Goal: Task Accomplishment & Management: Use online tool/utility

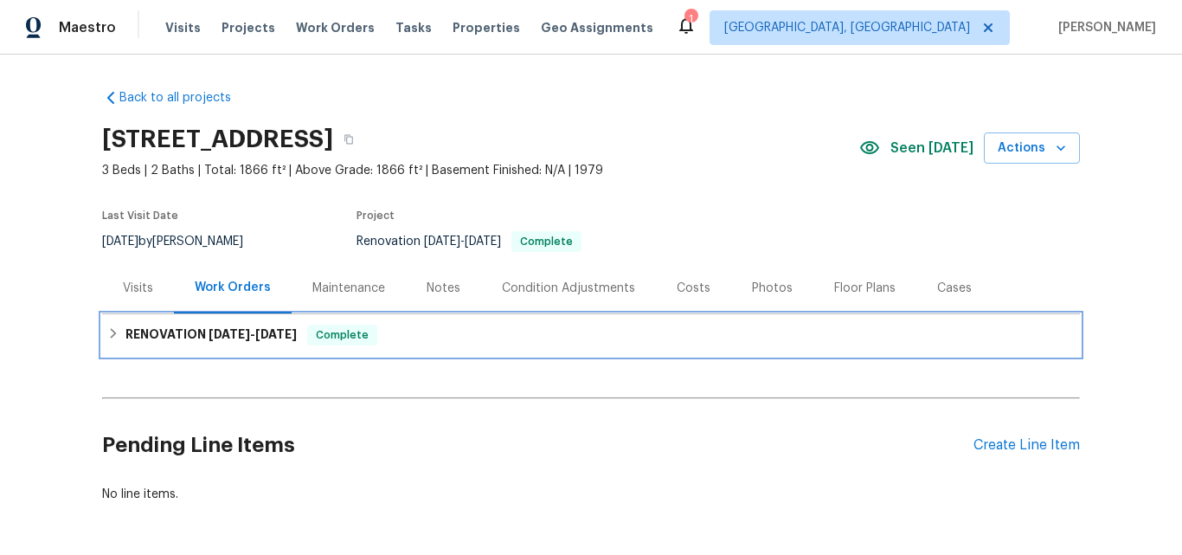
click at [182, 331] on h6 "RENOVATION 8/4/25 - 8/20/25" at bounding box center [211, 335] width 171 height 21
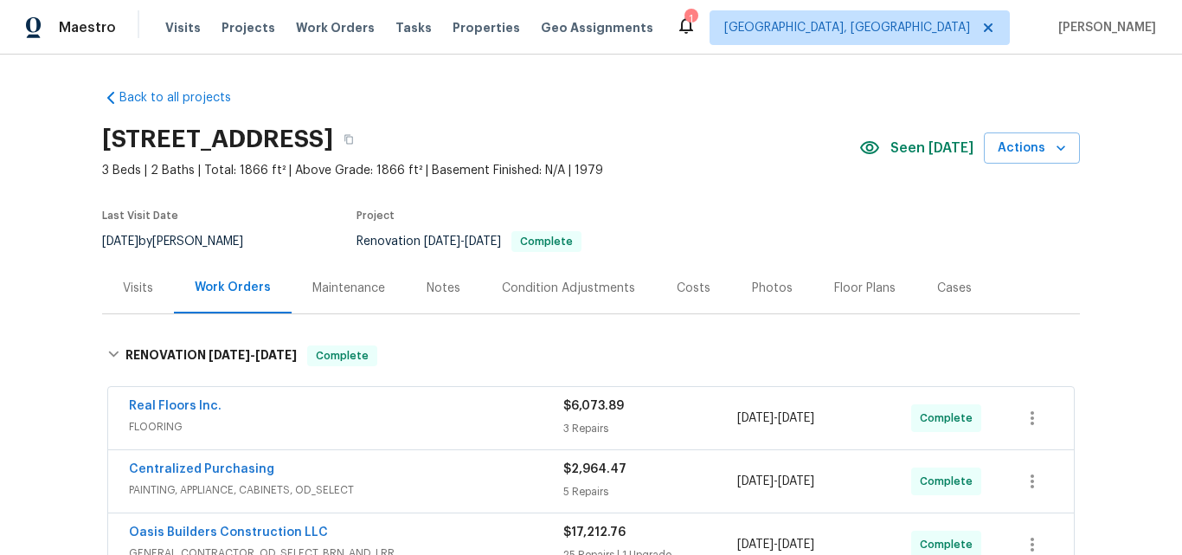
click at [128, 290] on div "Visits" at bounding box center [138, 288] width 30 height 17
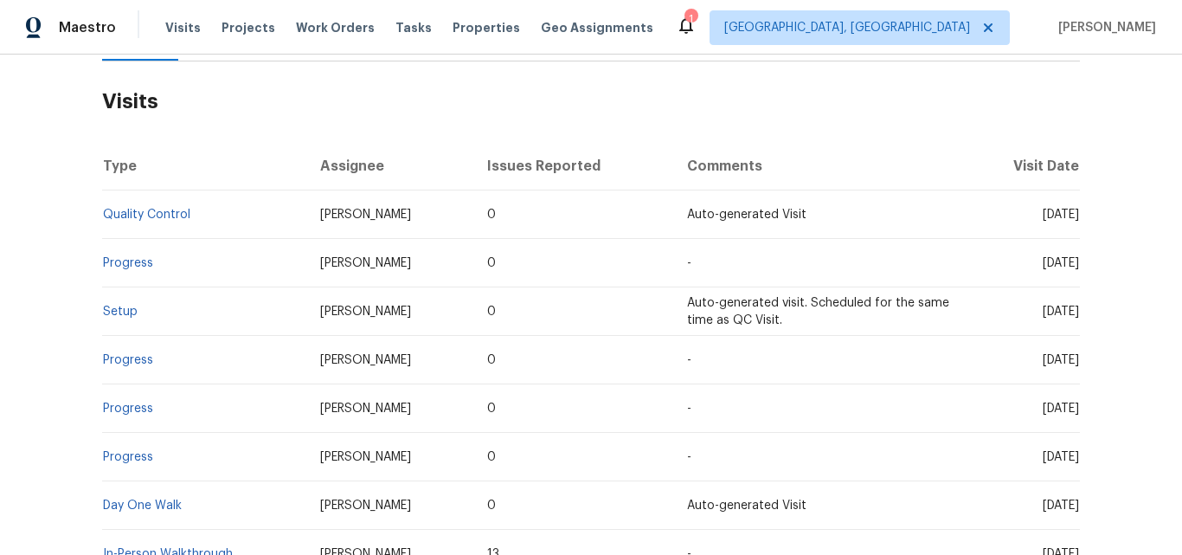
scroll to position [346, 0]
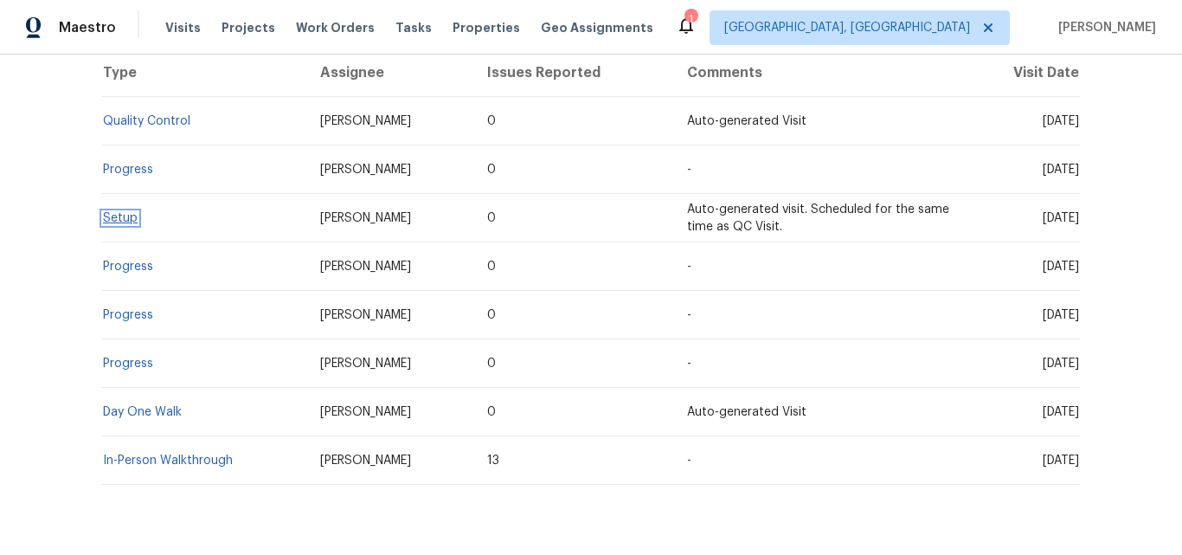
click at [116, 220] on link "Setup" at bounding box center [120, 218] width 35 height 12
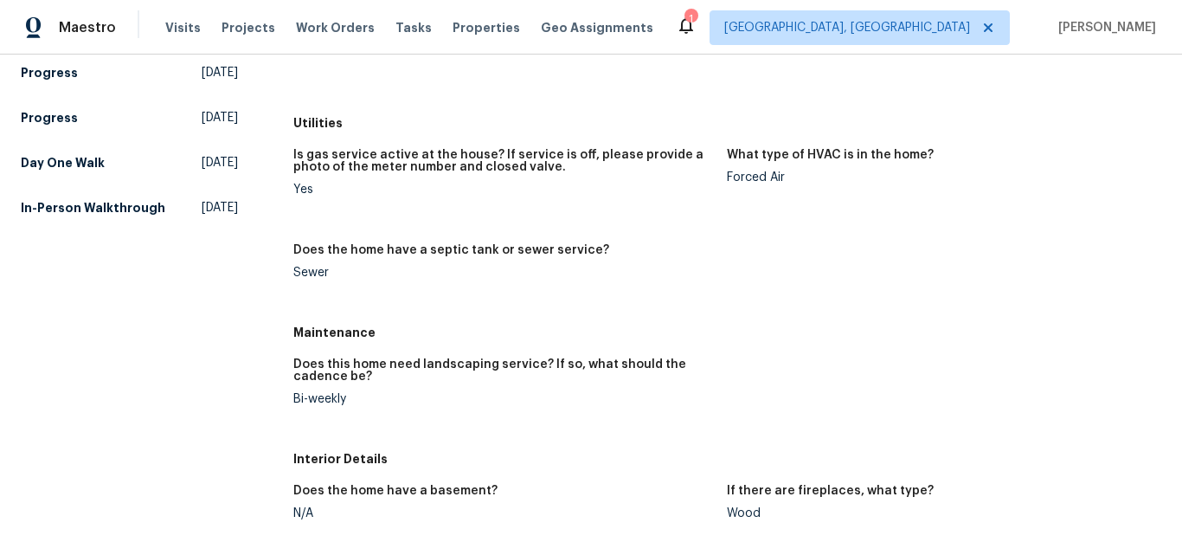
scroll to position [346, 0]
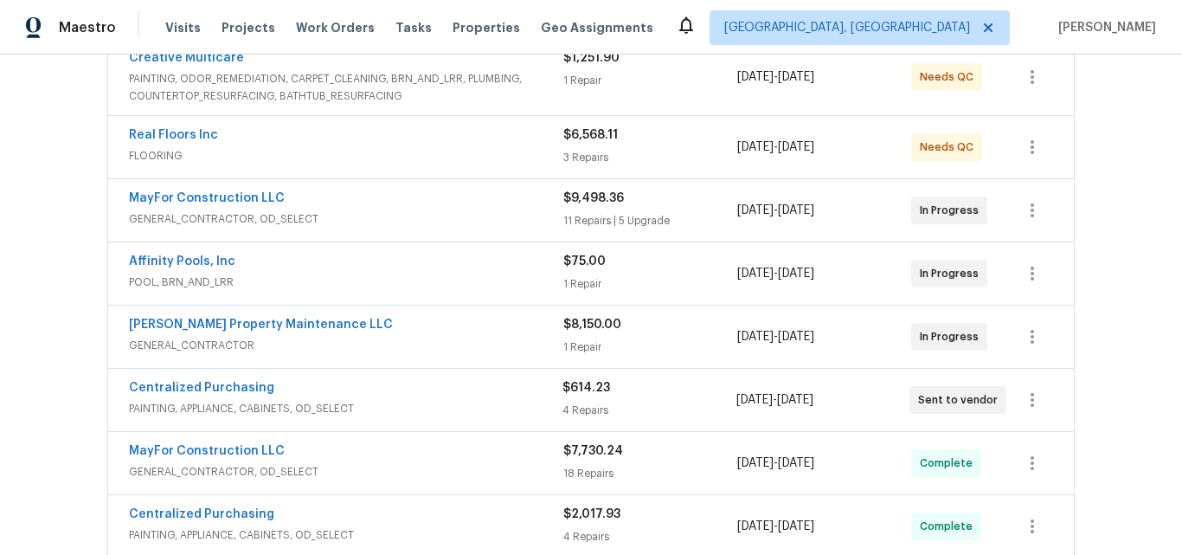
scroll to position [433, 0]
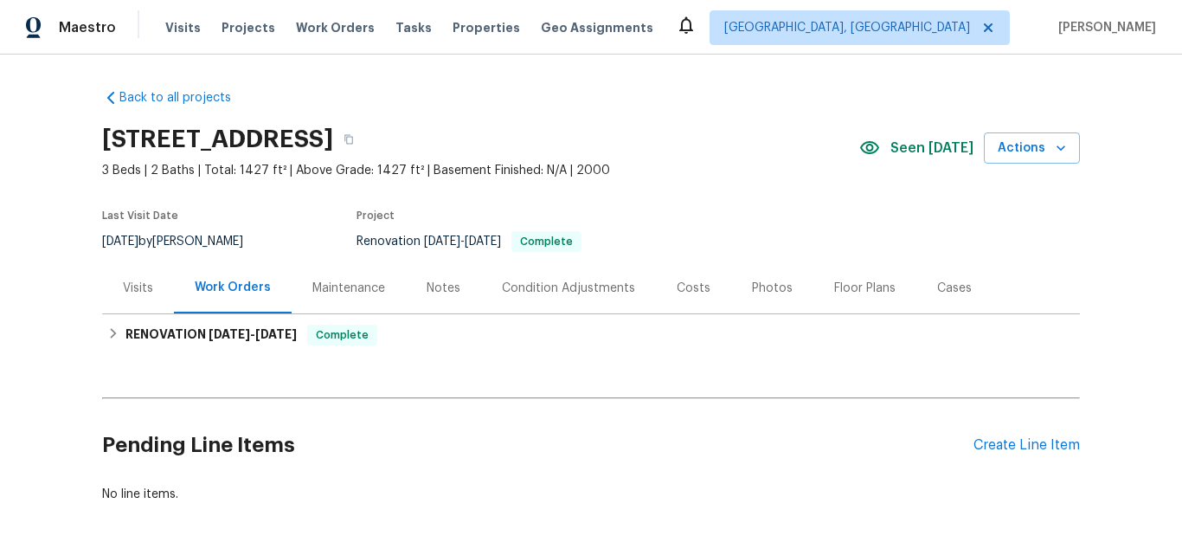
scroll to position [79, 0]
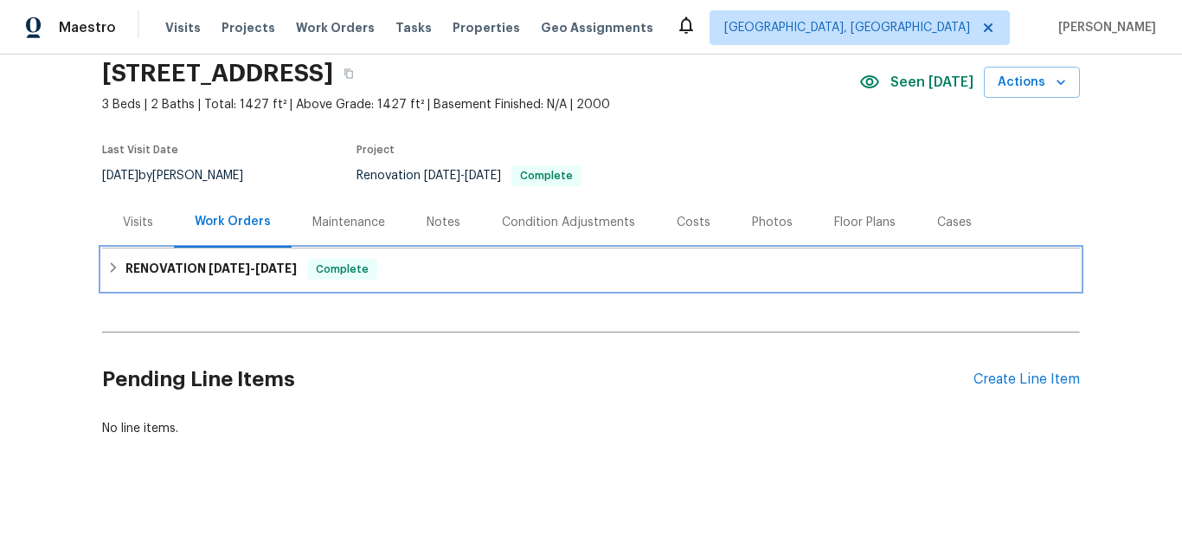
click at [135, 259] on h6 "RENOVATION 8/7/25 - 8/25/25" at bounding box center [211, 269] width 171 height 21
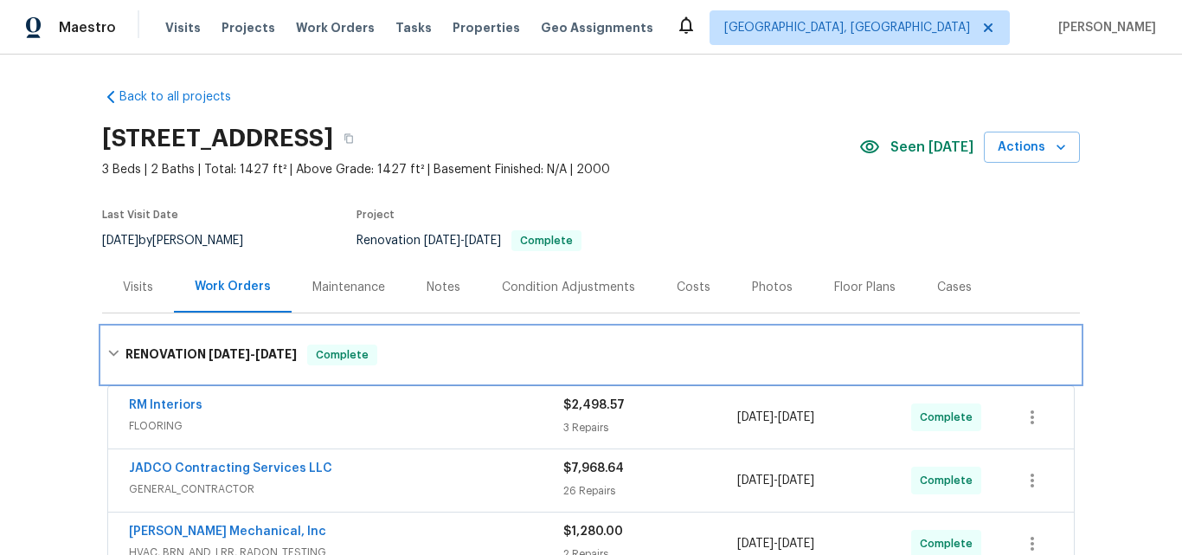
scroll to position [0, 0]
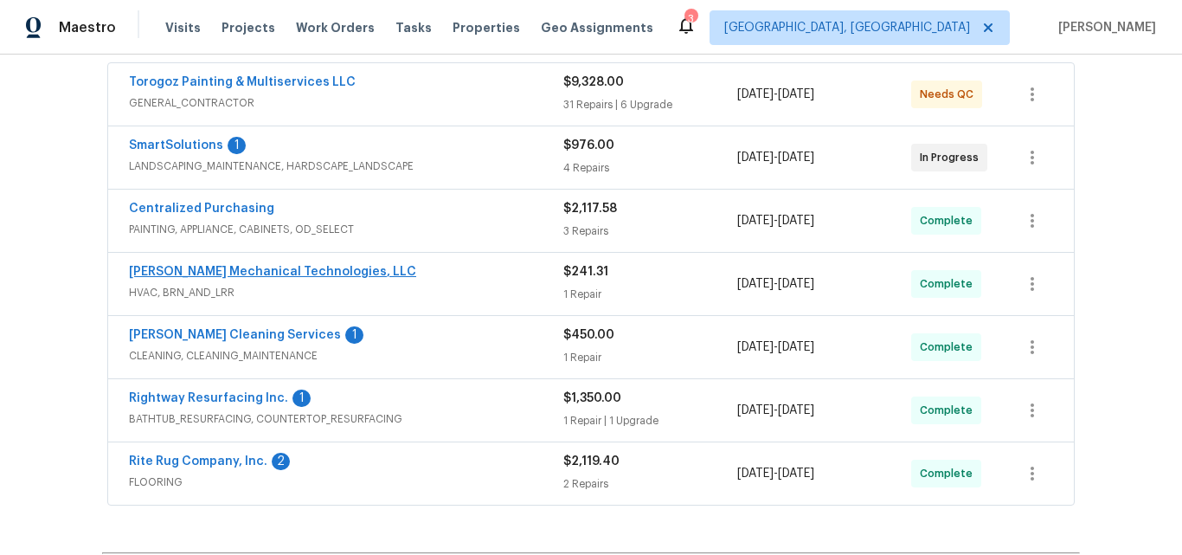
scroll to position [366, 0]
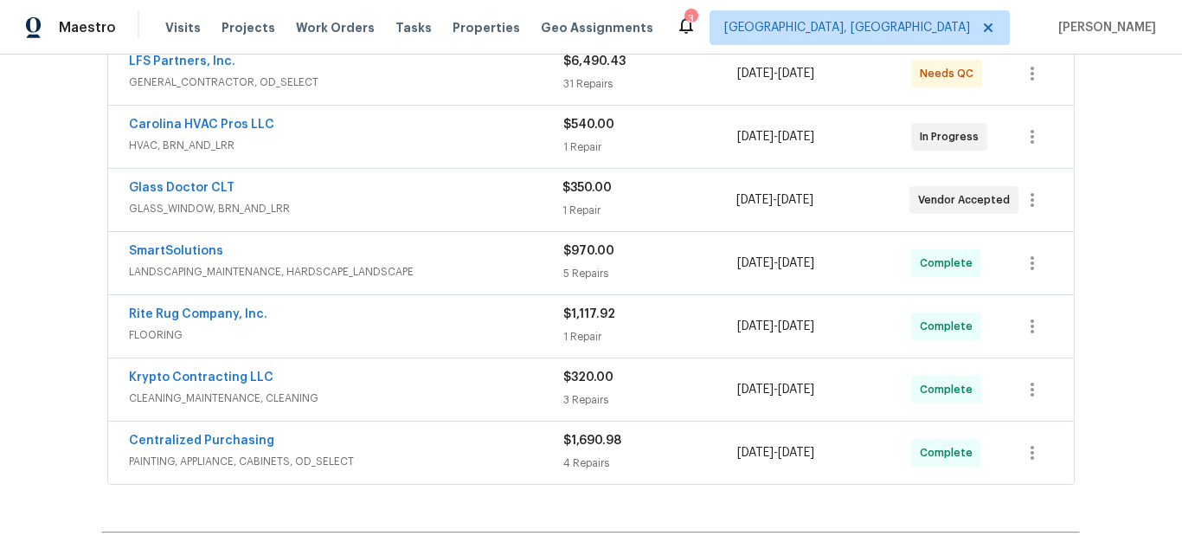
scroll to position [346, 0]
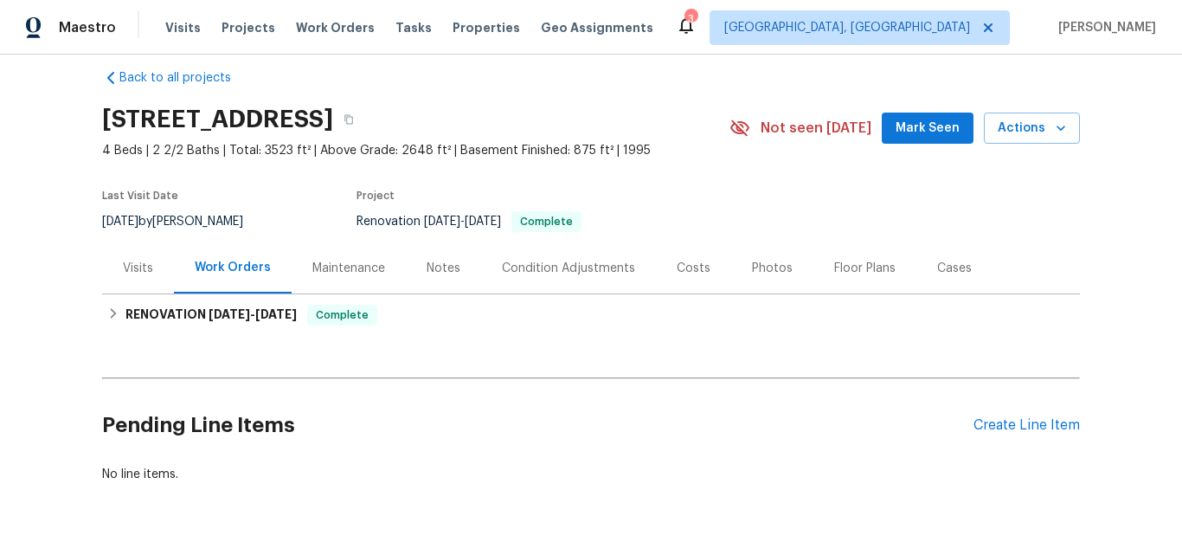
scroll to position [79, 0]
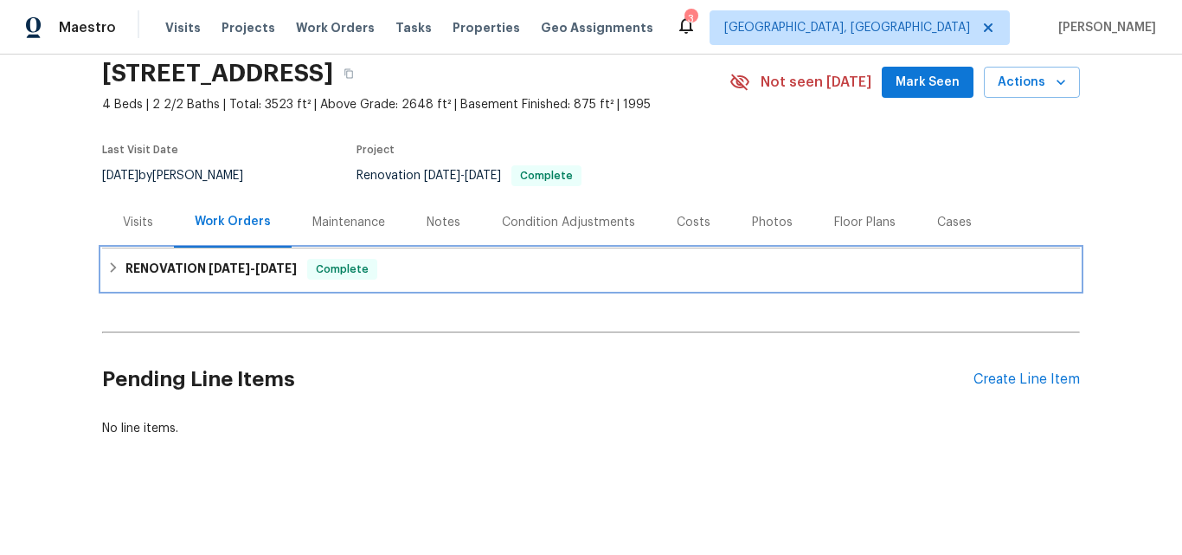
click at [150, 259] on h6 "RENOVATION [DATE] - [DATE]" at bounding box center [211, 269] width 171 height 21
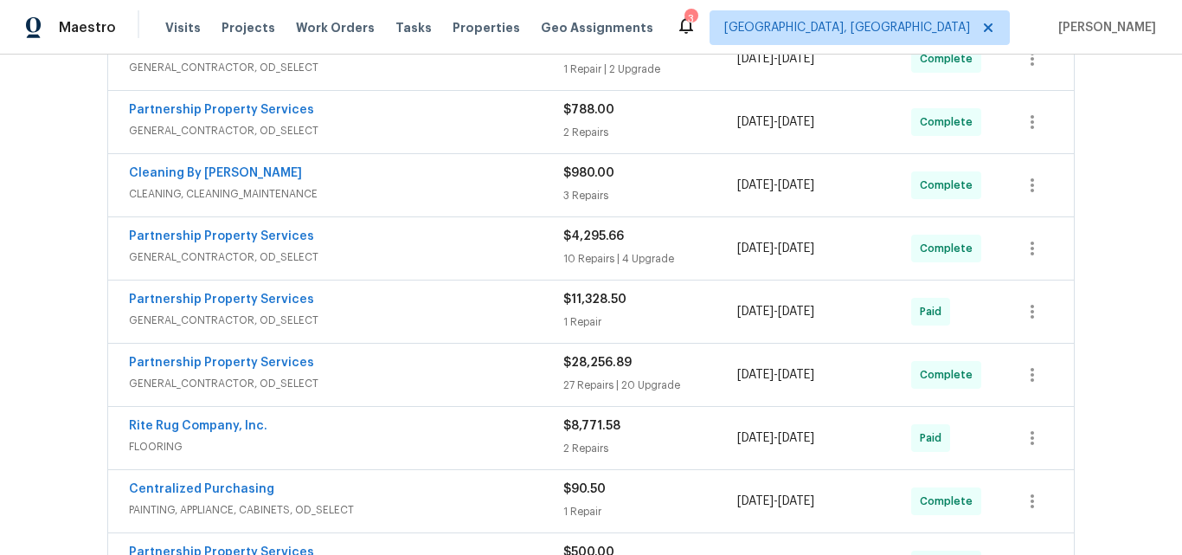
scroll to position [771, 0]
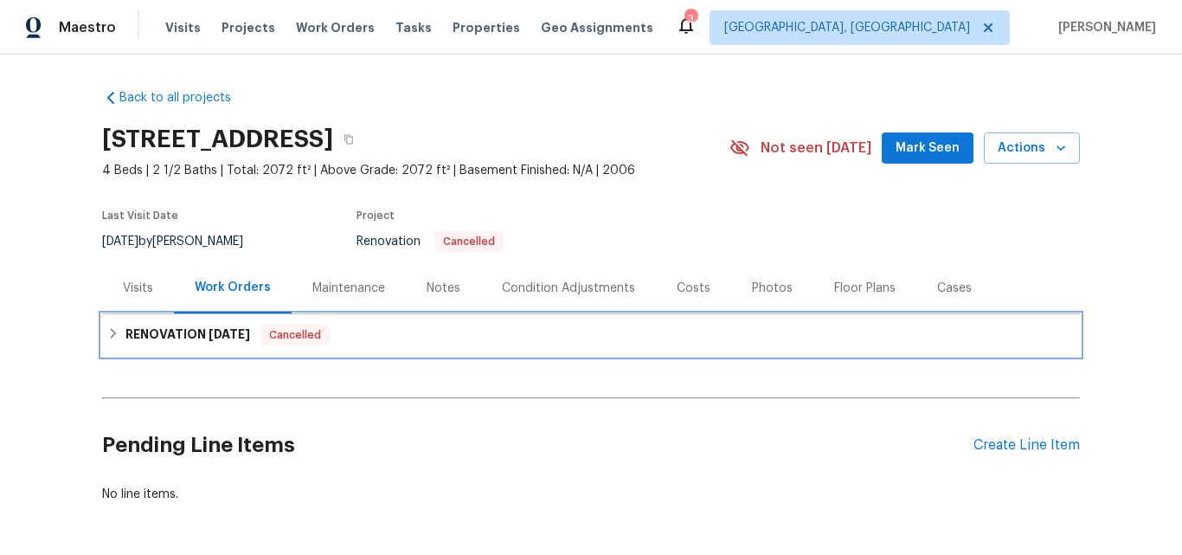
click at [126, 329] on h6 "RENOVATION 8/19/25" at bounding box center [188, 335] width 125 height 21
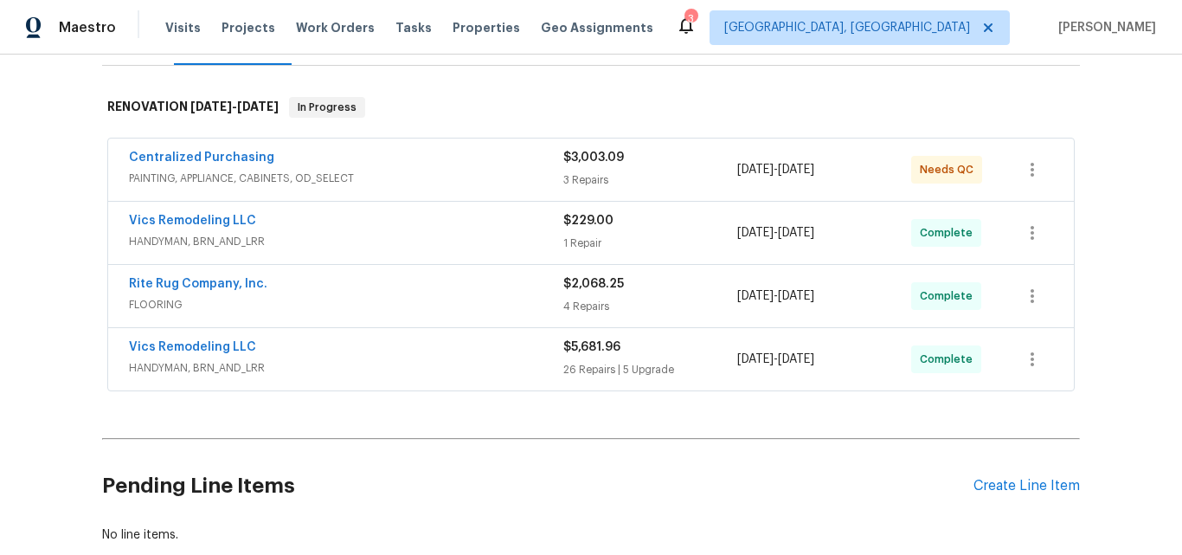
scroll to position [260, 0]
